Goal: Task Accomplishment & Management: Use online tool/utility

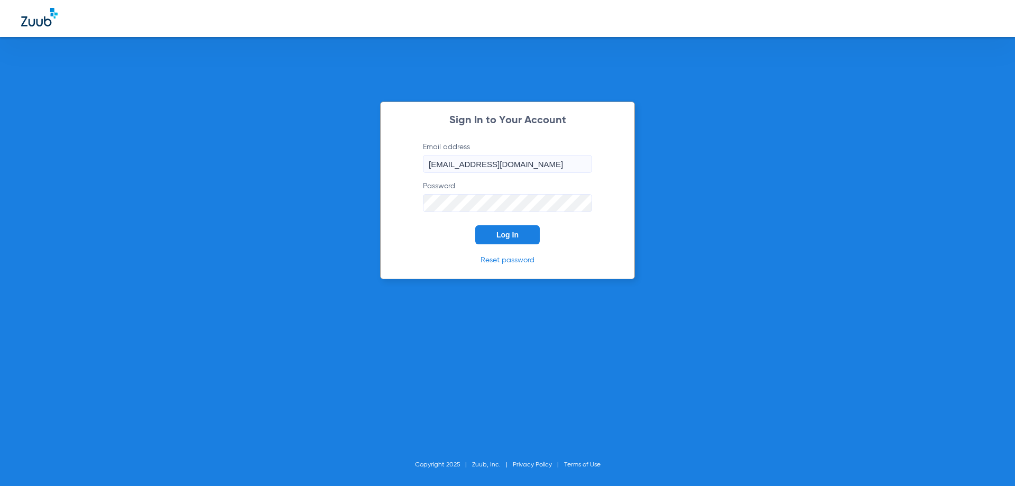
click at [521, 238] on button "Log In" at bounding box center [507, 234] width 64 height 19
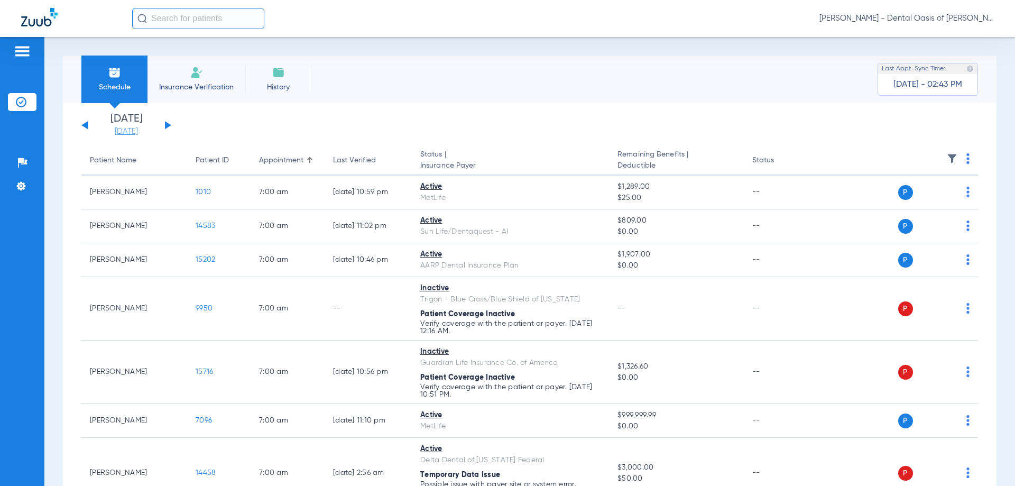
drag, startPoint x: 146, startPoint y: 125, endPoint x: 140, endPoint y: 133, distance: 10.2
click at [146, 125] on li "[DATE] [DATE]" at bounding box center [126, 125] width 63 height 23
click at [140, 133] on link "[DATE]" at bounding box center [126, 131] width 63 height 11
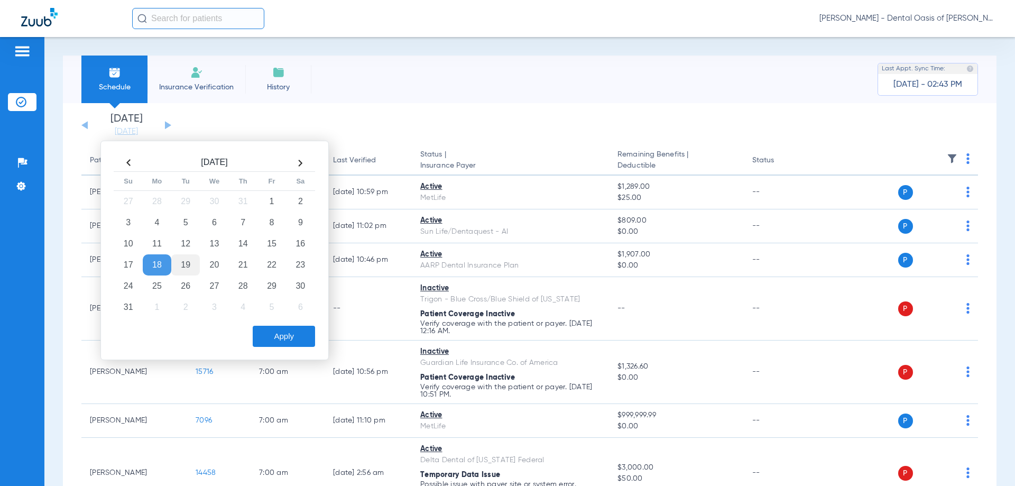
click at [189, 266] on td "19" at bounding box center [185, 264] width 29 height 21
drag, startPoint x: 279, startPoint y: 342, endPoint x: 290, endPoint y: 338, distance: 12.1
click at [279, 342] on button "Apply" at bounding box center [284, 336] width 62 height 21
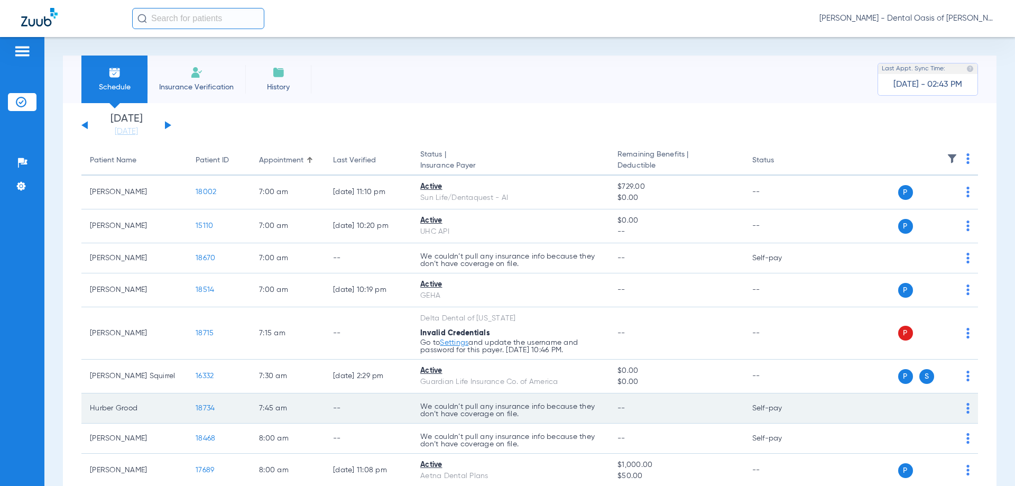
click at [587, 268] on p "We couldn’t pull any insurance info because they don’t have coverage on file." at bounding box center [510, 260] width 180 height 15
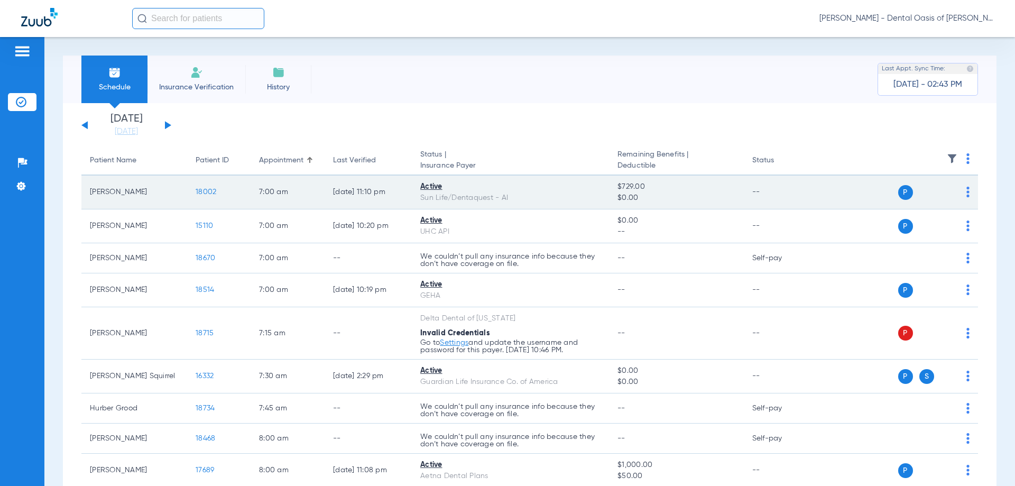
click at [199, 191] on span "18002" at bounding box center [206, 191] width 21 height 7
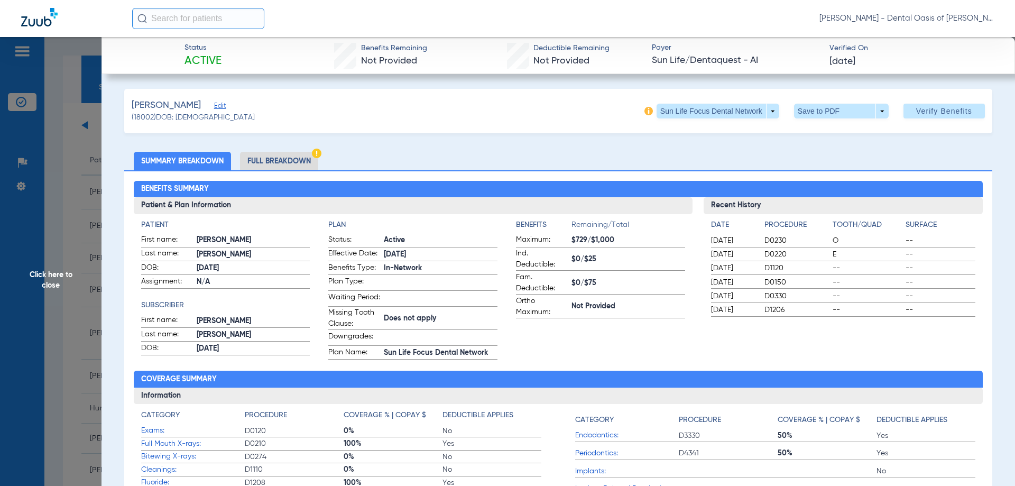
click at [293, 156] on li "Full Breakdown" at bounding box center [279, 161] width 78 height 19
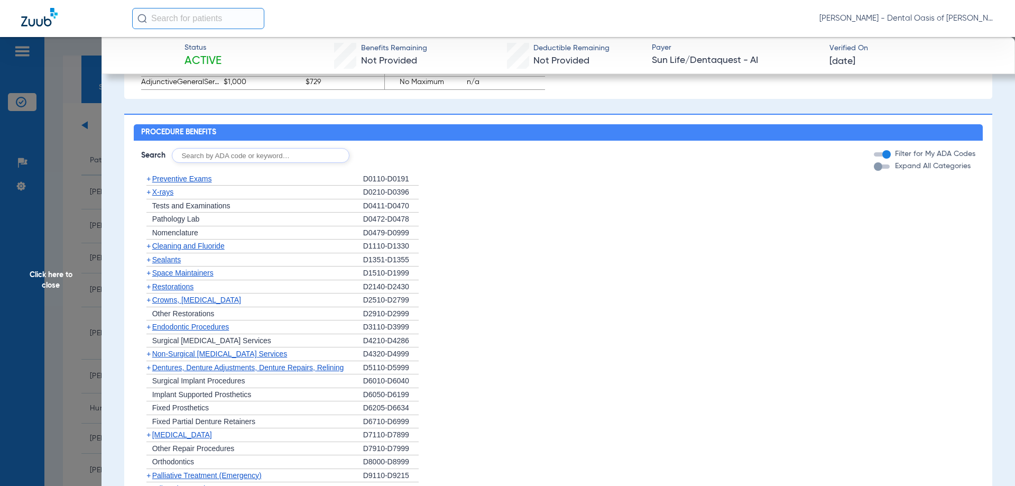
scroll to position [793, 0]
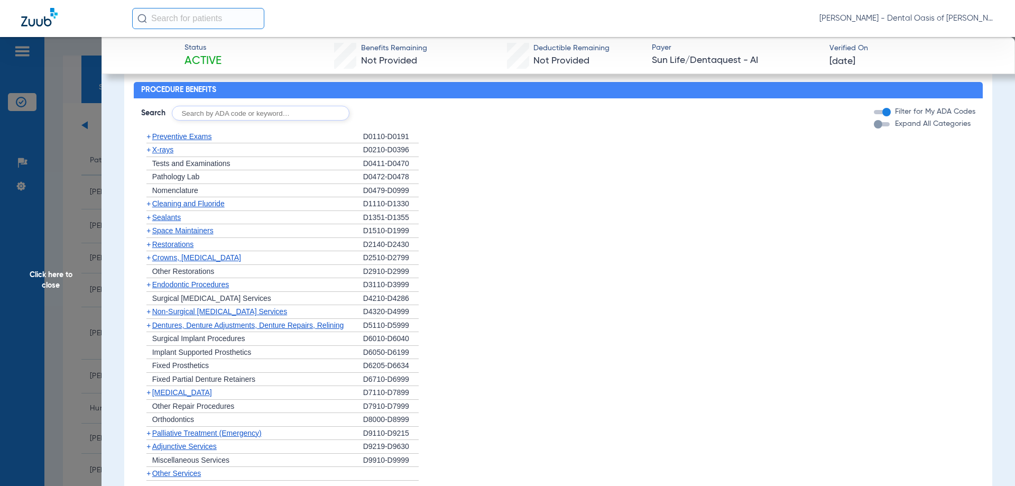
click at [52, 288] on span "Click here to close" at bounding box center [51, 280] width 102 height 486
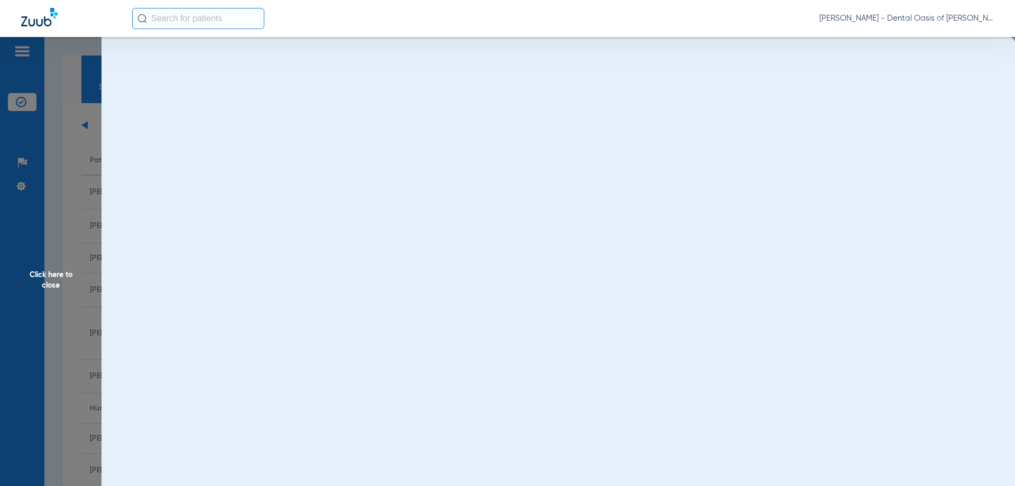
scroll to position [0, 0]
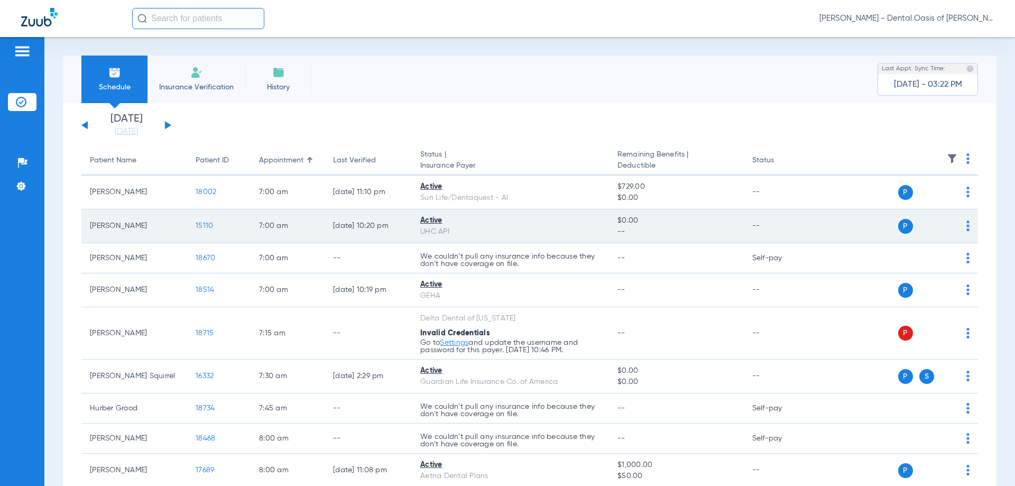
click at [206, 226] on span "15110" at bounding box center [204, 225] width 17 height 7
